Goal: Task Accomplishment & Management: Manage account settings

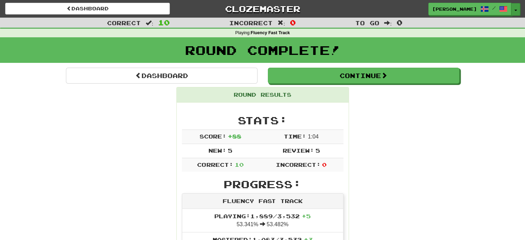
click at [517, 10] on span "button" at bounding box center [516, 10] width 3 height 1
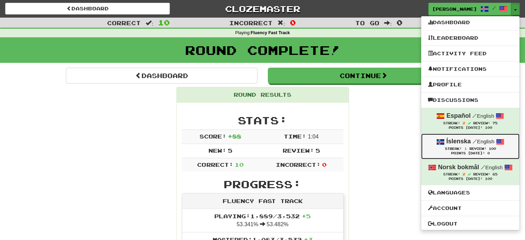
click at [441, 143] on span at bounding box center [441, 142] width 8 height 8
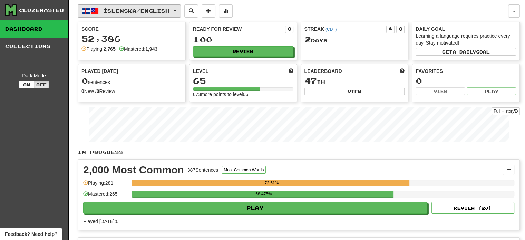
click at [92, 11] on span "button" at bounding box center [94, 11] width 8 height 8
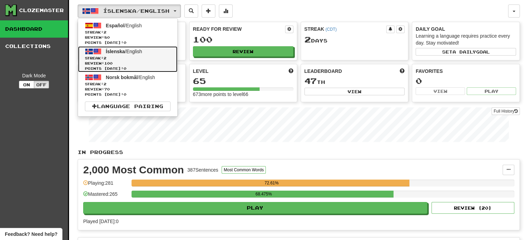
click at [103, 57] on span "Streak: 2" at bounding box center [128, 58] width 86 height 5
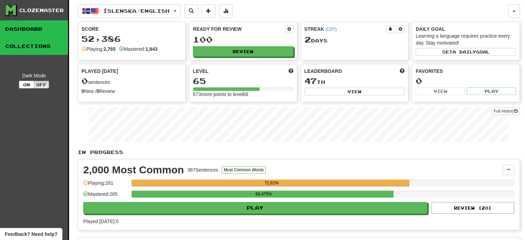
click at [36, 49] on link "Collections" at bounding box center [34, 46] width 68 height 17
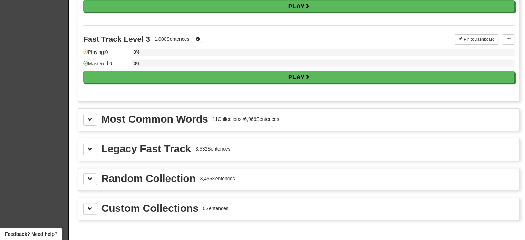
scroll to position [170, 0]
click at [88, 144] on button at bounding box center [90, 150] width 14 height 12
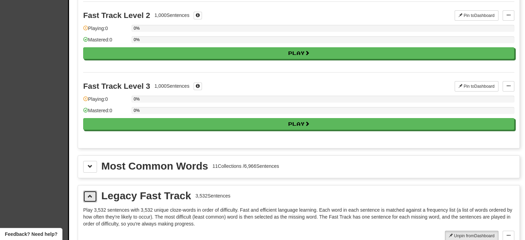
scroll to position [123, 0]
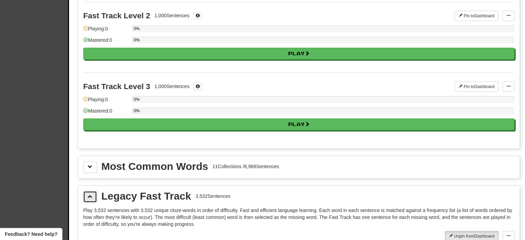
click at [87, 192] on button at bounding box center [90, 197] width 14 height 12
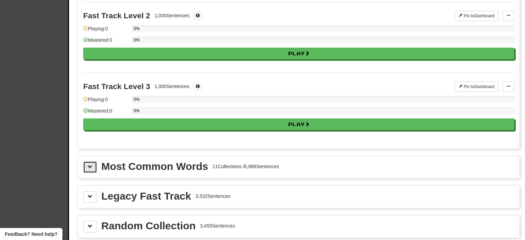
click at [88, 165] on span at bounding box center [90, 166] width 5 height 5
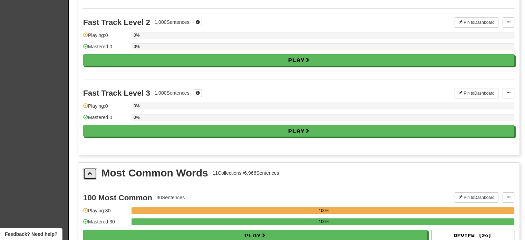
scroll to position [0, 0]
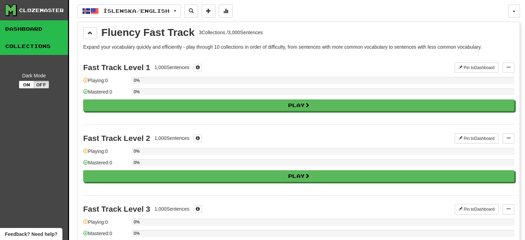
click at [22, 27] on link "Dashboard" at bounding box center [34, 28] width 68 height 17
